Goal: Find specific page/section: Find specific page/section

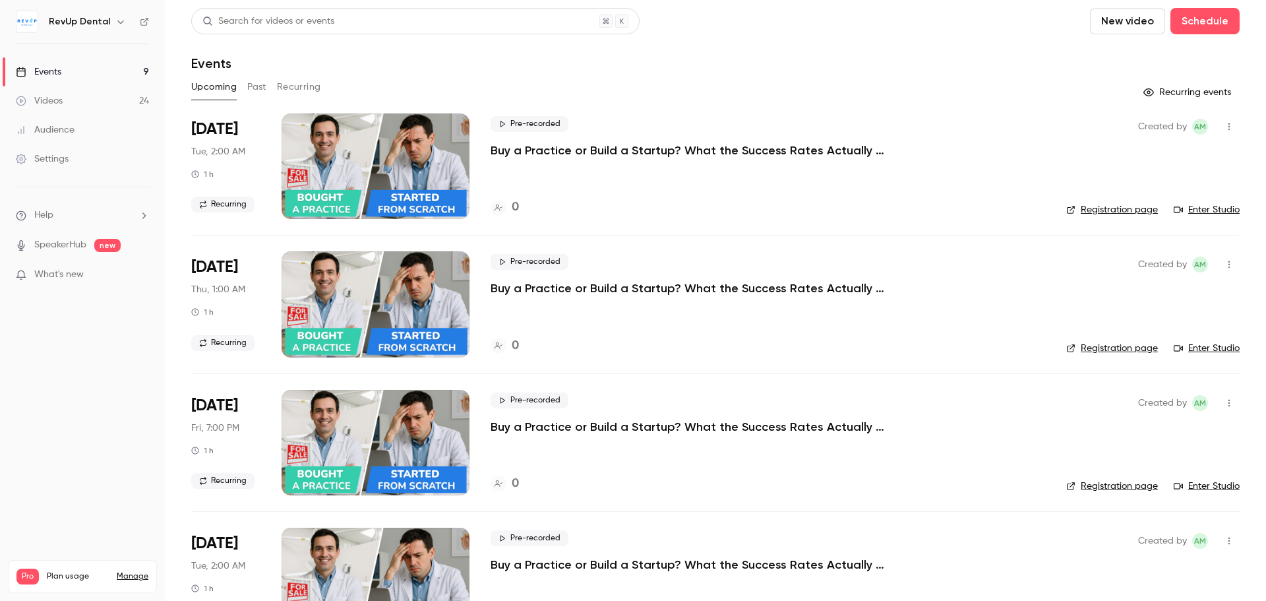
click at [251, 89] on button "Past" at bounding box center [256, 87] width 19 height 21
click at [237, 90] on div "Upcoming Past Recurring" at bounding box center [715, 87] width 1049 height 21
click at [220, 86] on button "Upcoming" at bounding box center [214, 87] width 46 height 21
click at [313, 87] on button "Recurring" at bounding box center [299, 87] width 44 height 21
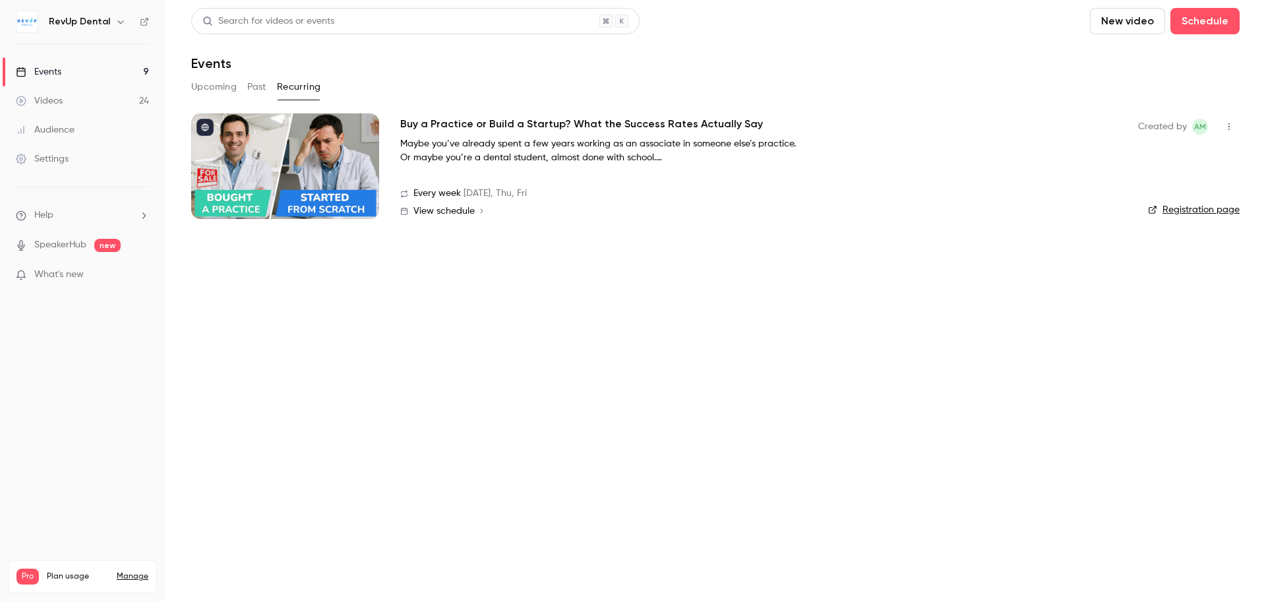
click at [264, 89] on button "Past" at bounding box center [256, 87] width 19 height 21
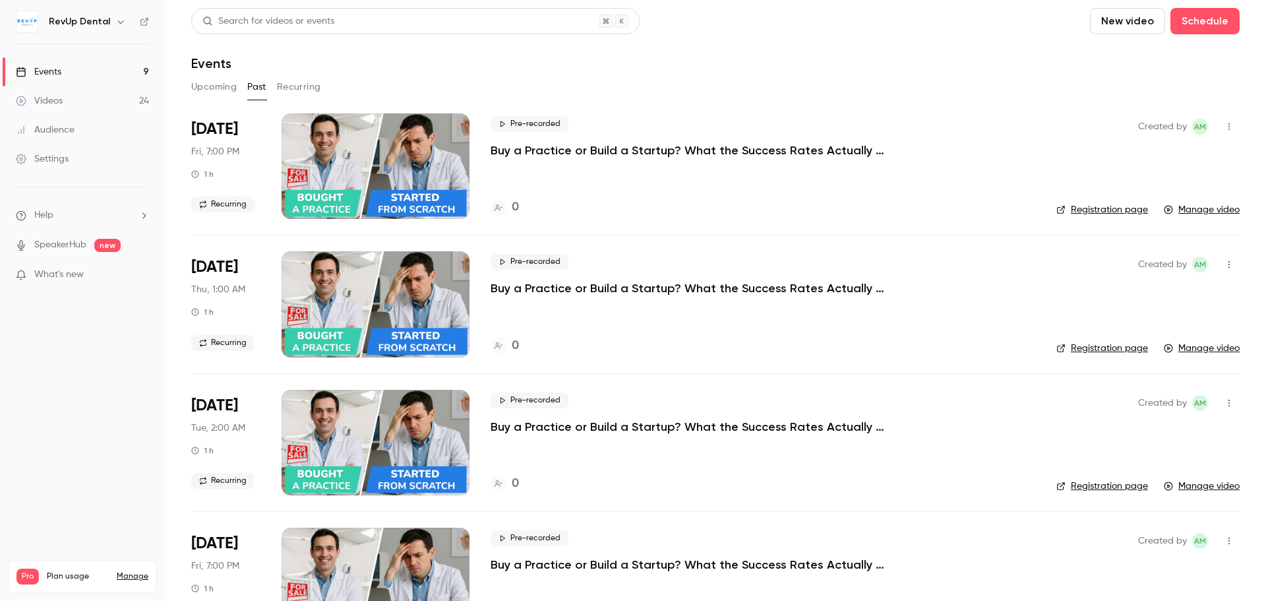
click at [218, 94] on button "Upcoming" at bounding box center [214, 87] width 46 height 21
